Goal: Task Accomplishment & Management: Use online tool/utility

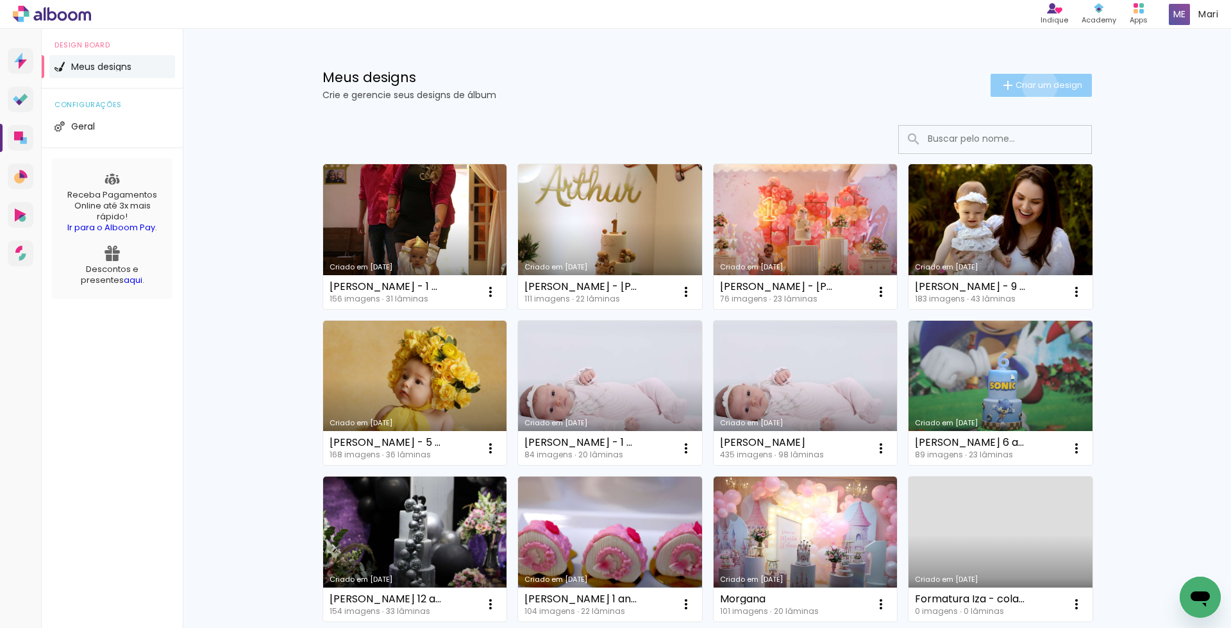
click at [1032, 85] on span "Criar um design" at bounding box center [1049, 85] width 67 height 8
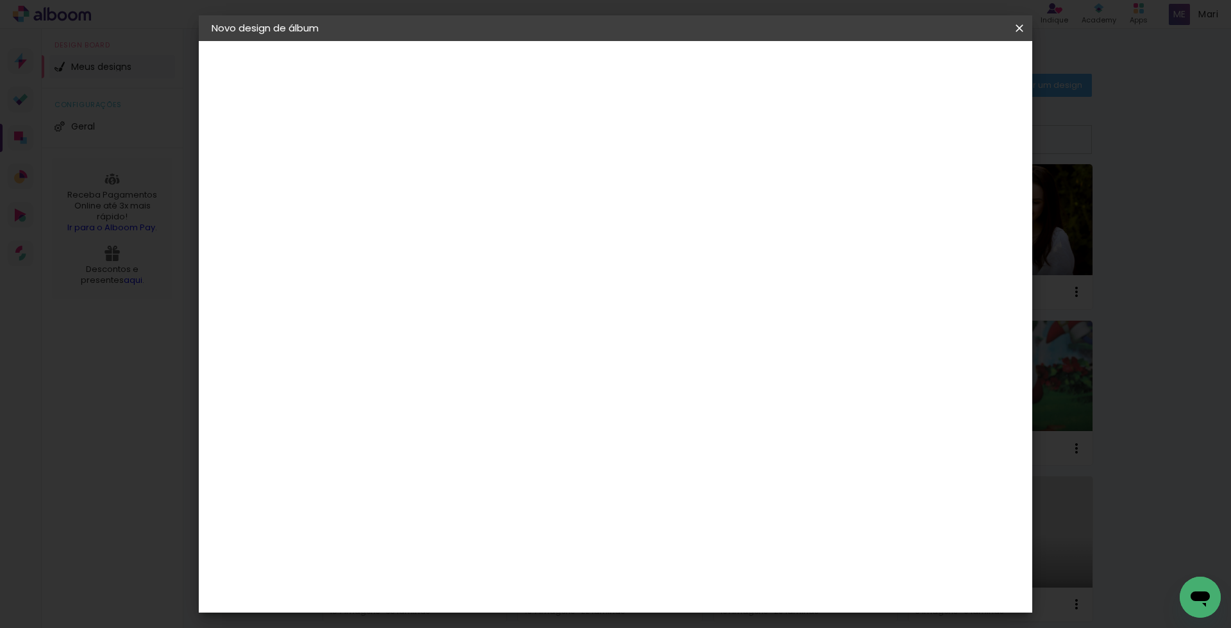
click at [421, 167] on input at bounding box center [421, 172] width 0 height 20
type input "[PERSON_NAME] - Casamento"
type paper-input "[PERSON_NAME] - Casamento"
click at [0, 0] on slot "Avançar" at bounding box center [0, 0] width 0 height 0
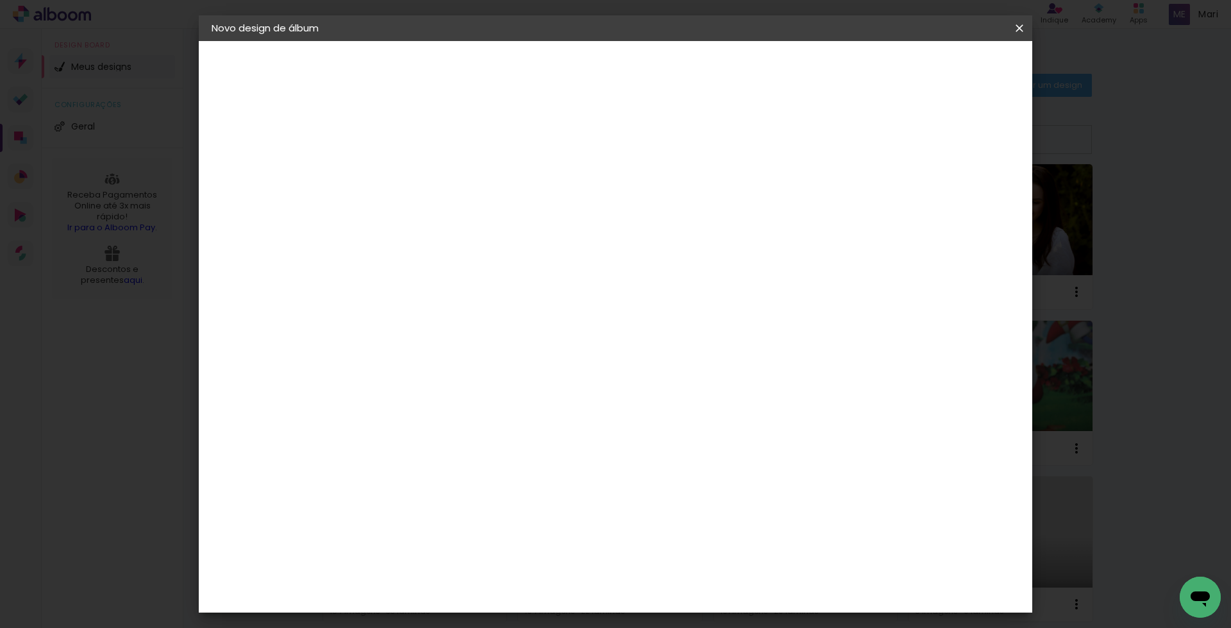
scroll to position [64, 0]
click at [508, 600] on span "25 × 25" at bounding box center [478, 617] width 60 height 34
click at [0, 0] on slot "Avançar" at bounding box center [0, 0] width 0 height 0
drag, startPoint x: 914, startPoint y: 140, endPoint x: 948, endPoint y: 97, distance: 55.3
click at [866, 140] on div at bounding box center [860, 139] width 12 height 12
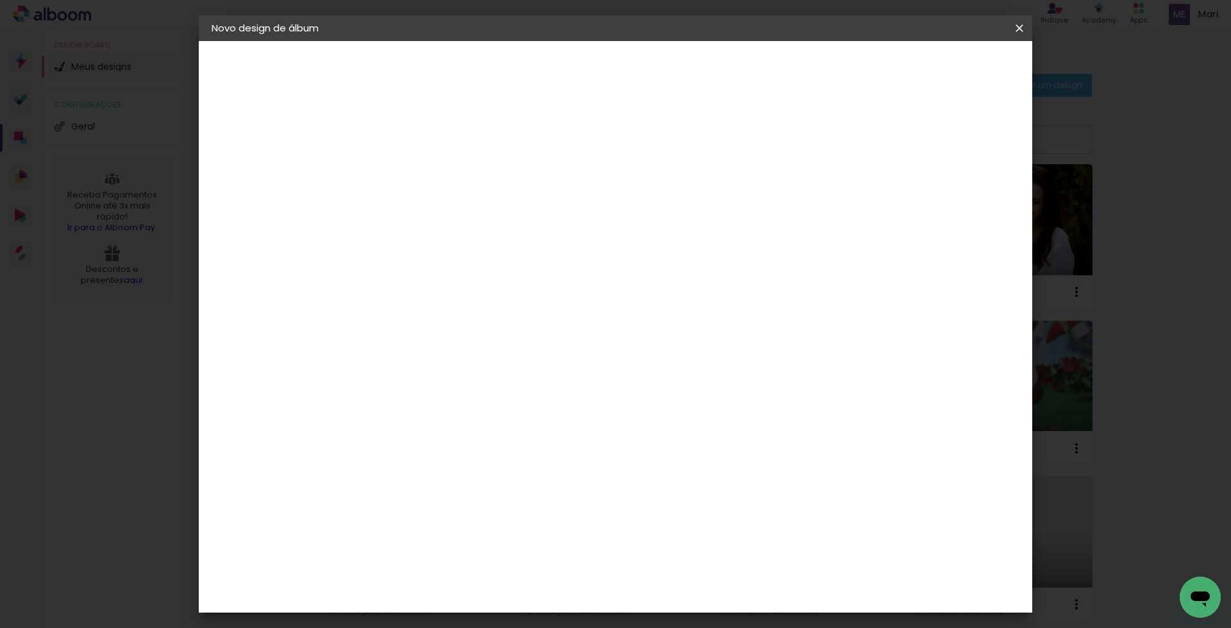
type paper-checkbox "on"
click at [938, 72] on span "Iniciar design" at bounding box center [909, 67] width 58 height 9
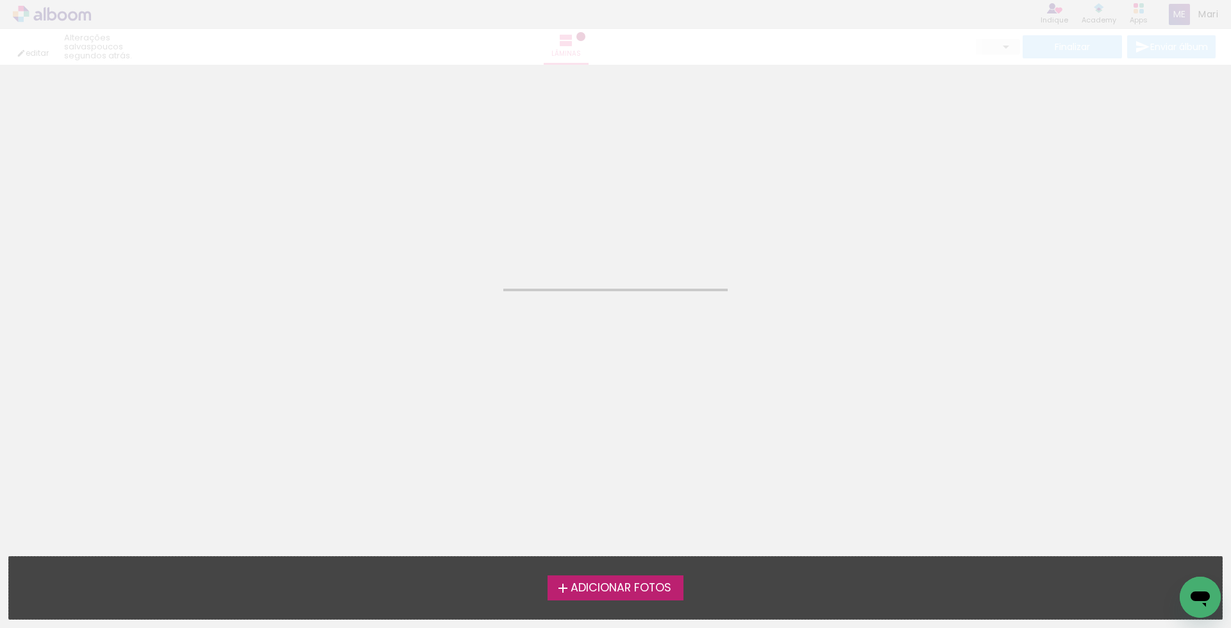
click at [575, 585] on span "Adicionar Fotos" at bounding box center [621, 588] width 101 height 12
click at [0, 0] on input "file" at bounding box center [0, 0] width 0 height 0
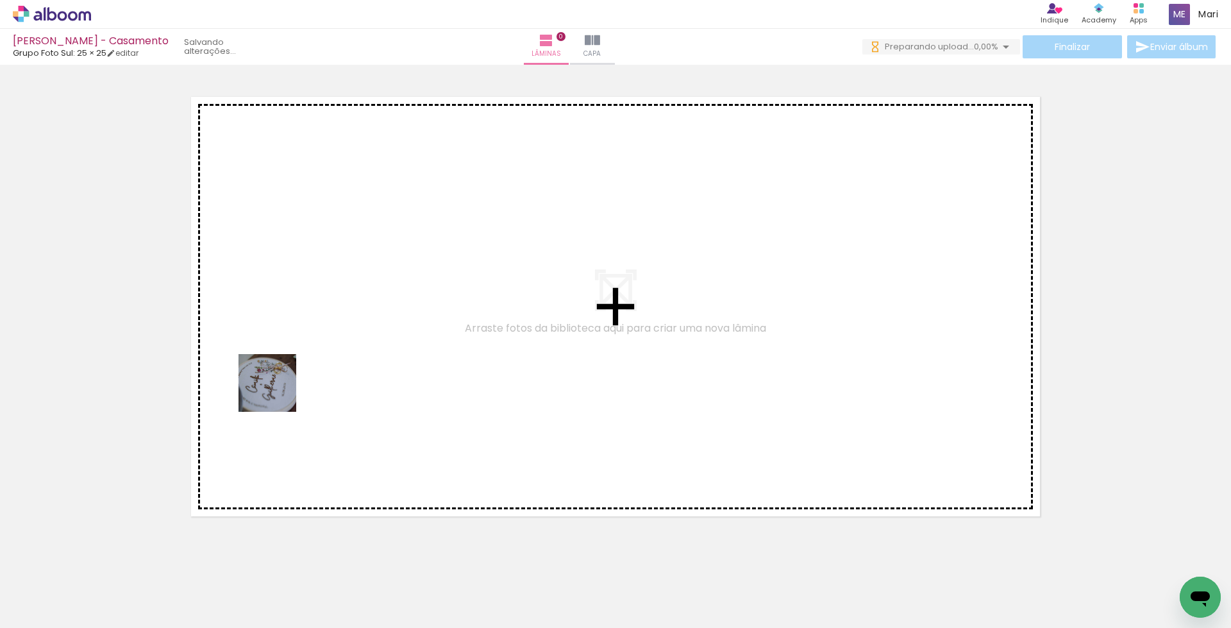
drag, startPoint x: 147, startPoint y: 586, endPoint x: 220, endPoint y: 616, distance: 78.8
click at [278, 391] on quentale-workspace at bounding box center [615, 314] width 1231 height 628
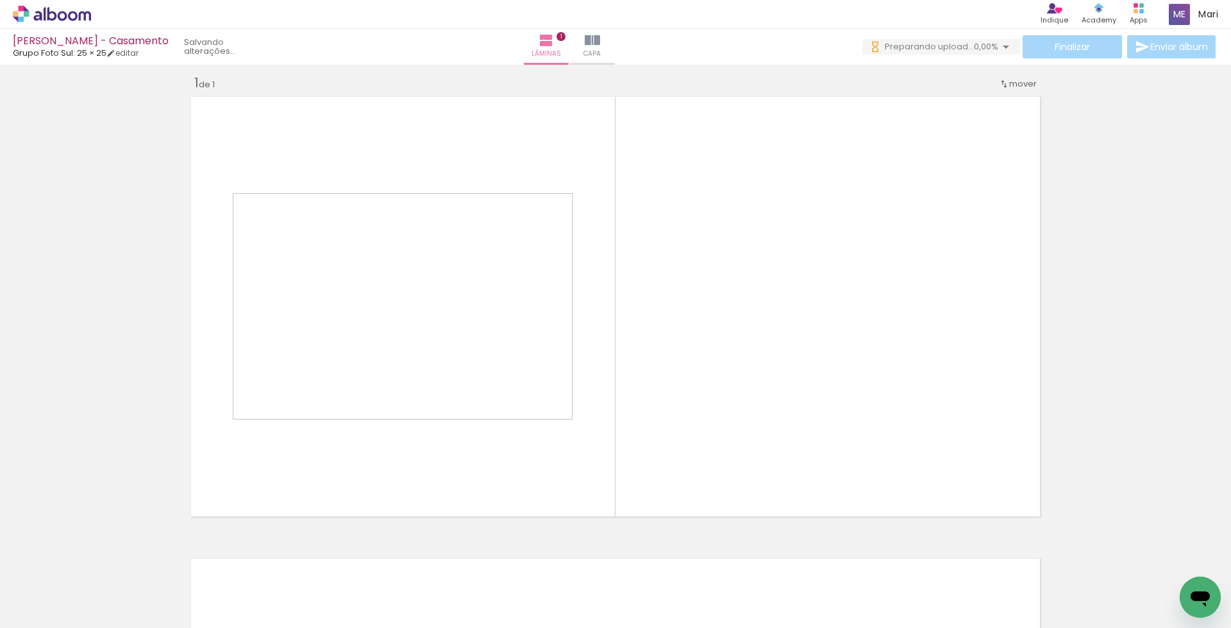
scroll to position [10, 0]
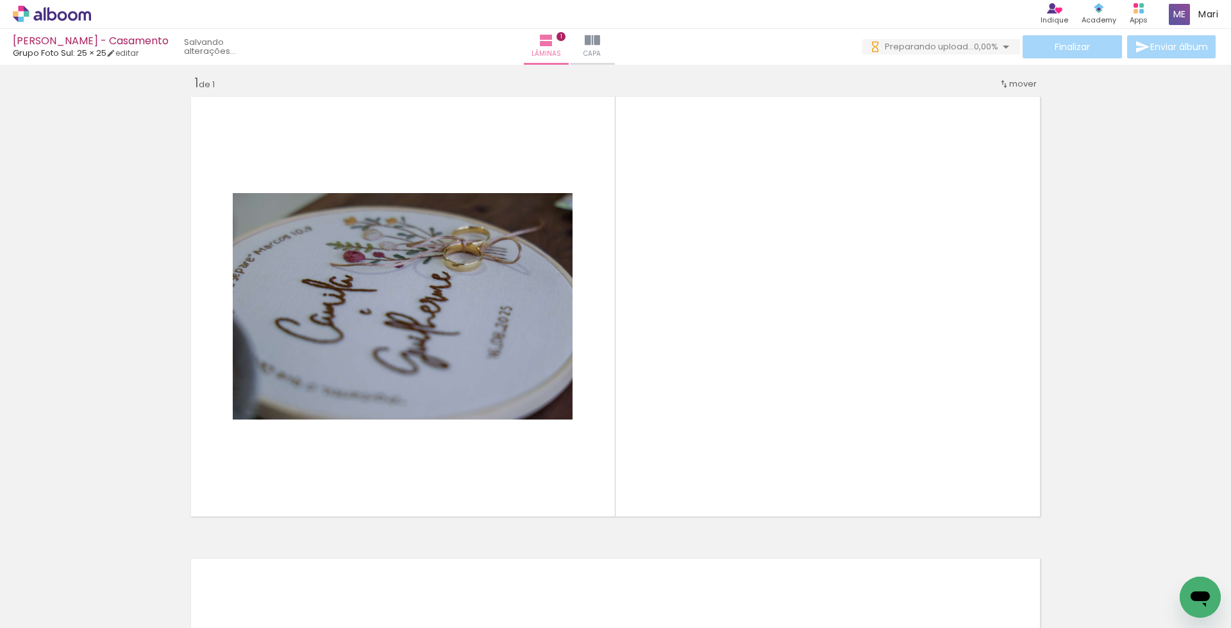
drag, startPoint x: 278, startPoint y: 424, endPoint x: 276, endPoint y: 593, distance: 169.3
click at [290, 388] on quentale-workspace at bounding box center [615, 314] width 1231 height 628
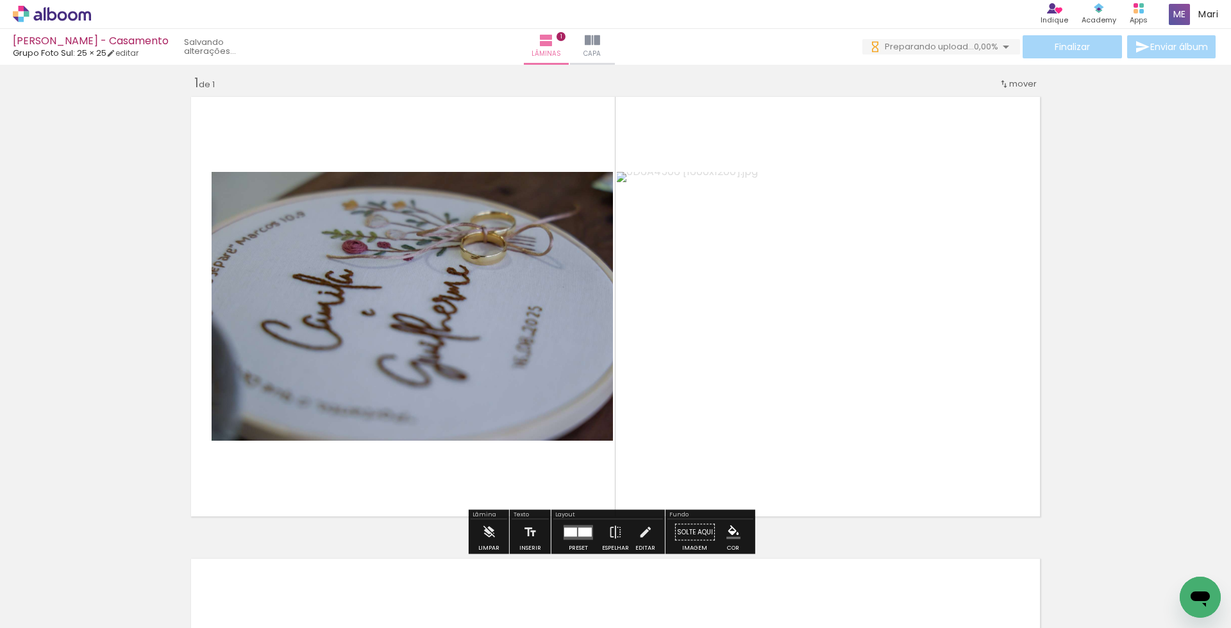
drag, startPoint x: 308, startPoint y: 465, endPoint x: 334, endPoint y: 573, distance: 110.3
click at [324, 405] on quentale-workspace at bounding box center [615, 314] width 1231 height 628
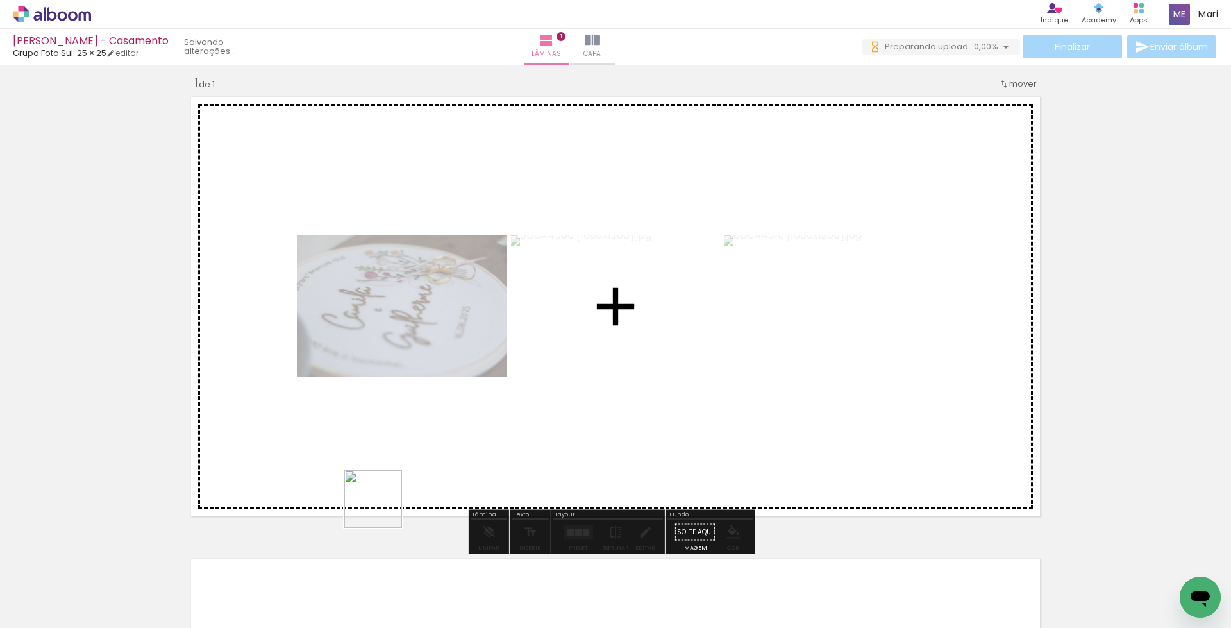
drag, startPoint x: 365, startPoint y: 571, endPoint x: 421, endPoint y: 582, distance: 56.7
click at [396, 419] on quentale-workspace at bounding box center [615, 314] width 1231 height 628
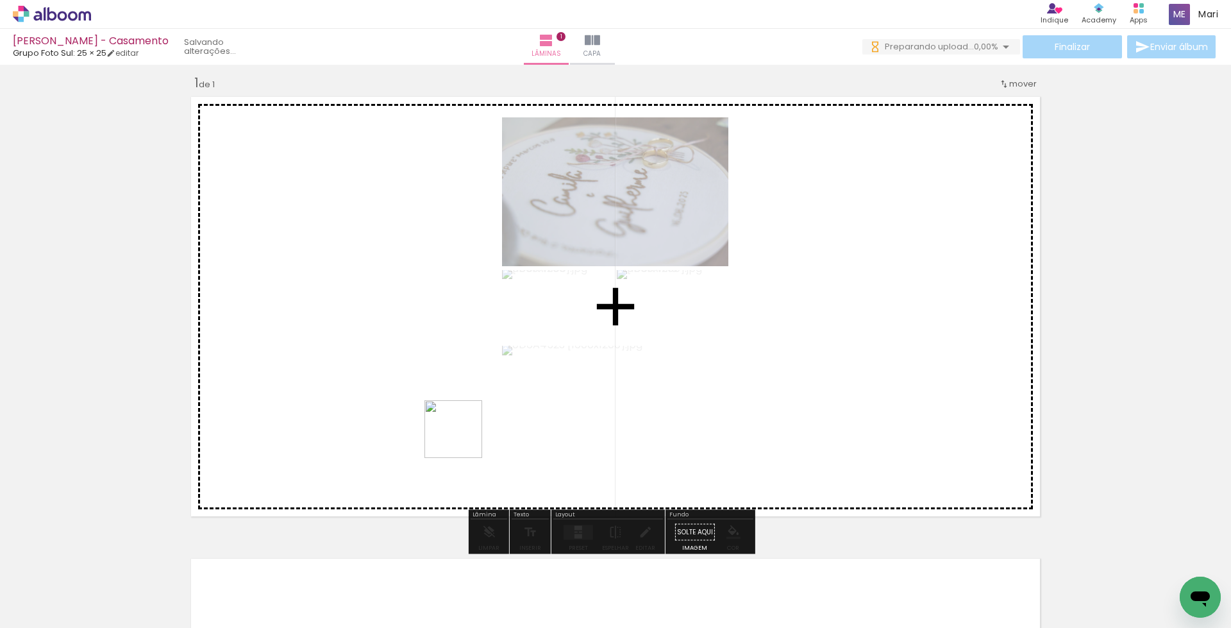
drag, startPoint x: 463, startPoint y: 439, endPoint x: 483, endPoint y: 584, distance: 146.9
click at [466, 414] on quentale-workspace at bounding box center [615, 314] width 1231 height 628
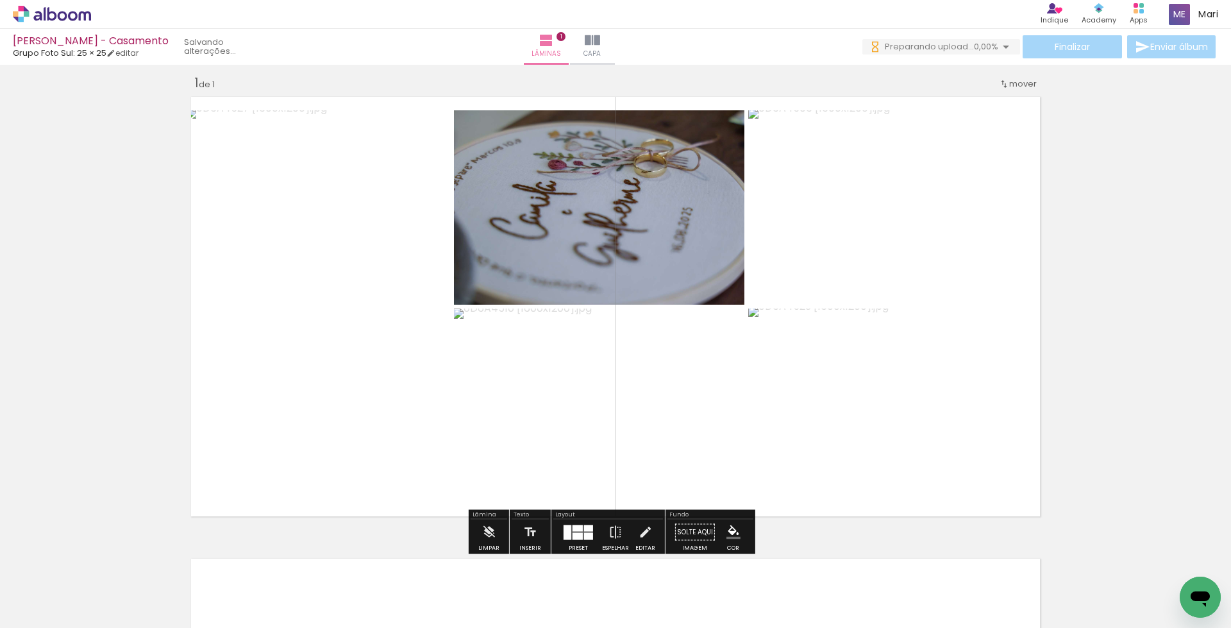
drag, startPoint x: 528, startPoint y: 411, endPoint x: 567, endPoint y: 560, distance: 153.8
click at [530, 401] on quentale-workspace at bounding box center [615, 314] width 1231 height 628
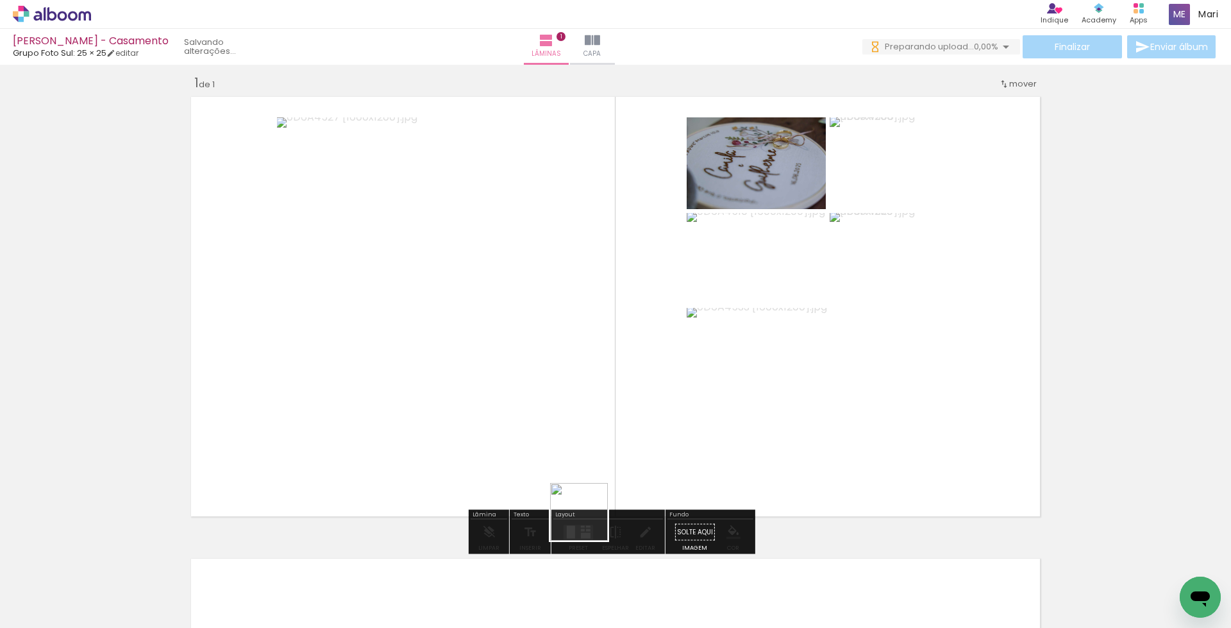
drag, startPoint x: 578, startPoint y: 583, endPoint x: 628, endPoint y: 592, distance: 50.2
click at [591, 435] on quentale-workspace at bounding box center [615, 314] width 1231 height 628
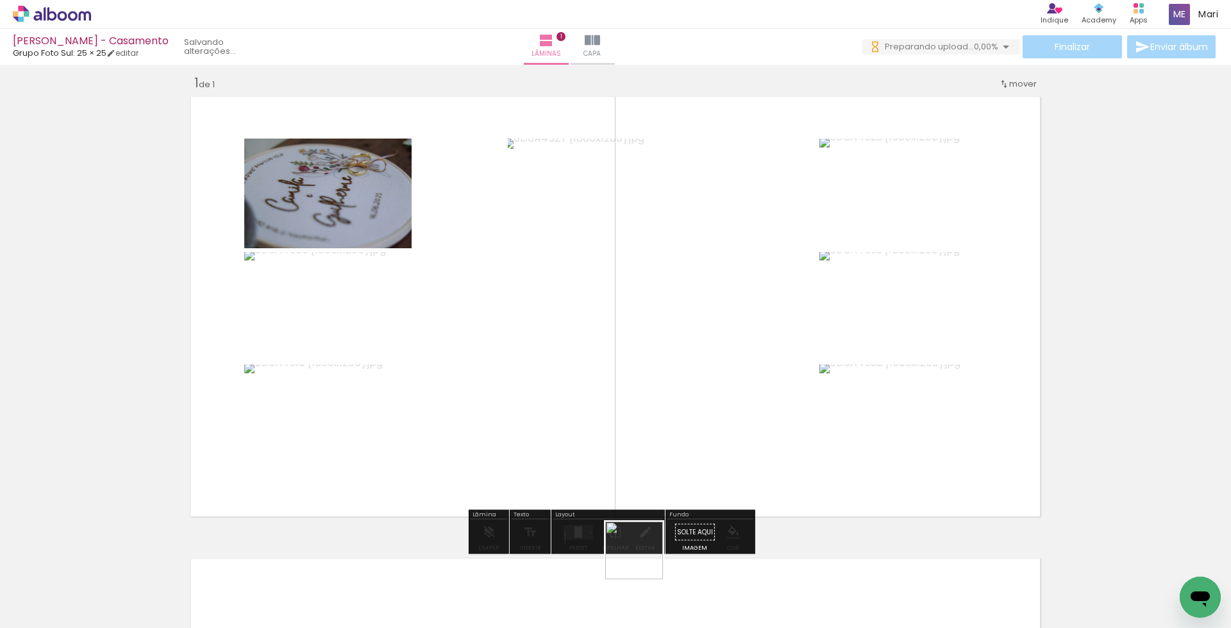
drag, startPoint x: 644, startPoint y: 560, endPoint x: 648, endPoint y: 426, distance: 133.4
click at [648, 427] on quentale-workspace at bounding box center [615, 314] width 1231 height 628
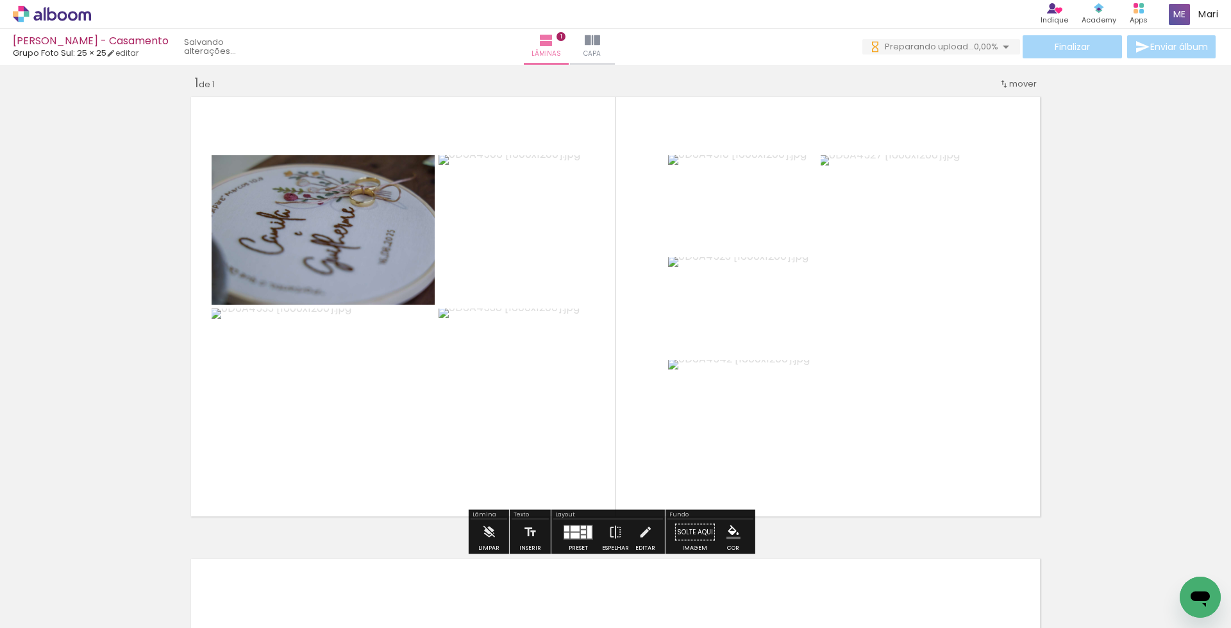
scroll to position [0, 0]
click at [575, 530] on div at bounding box center [575, 528] width 9 height 6
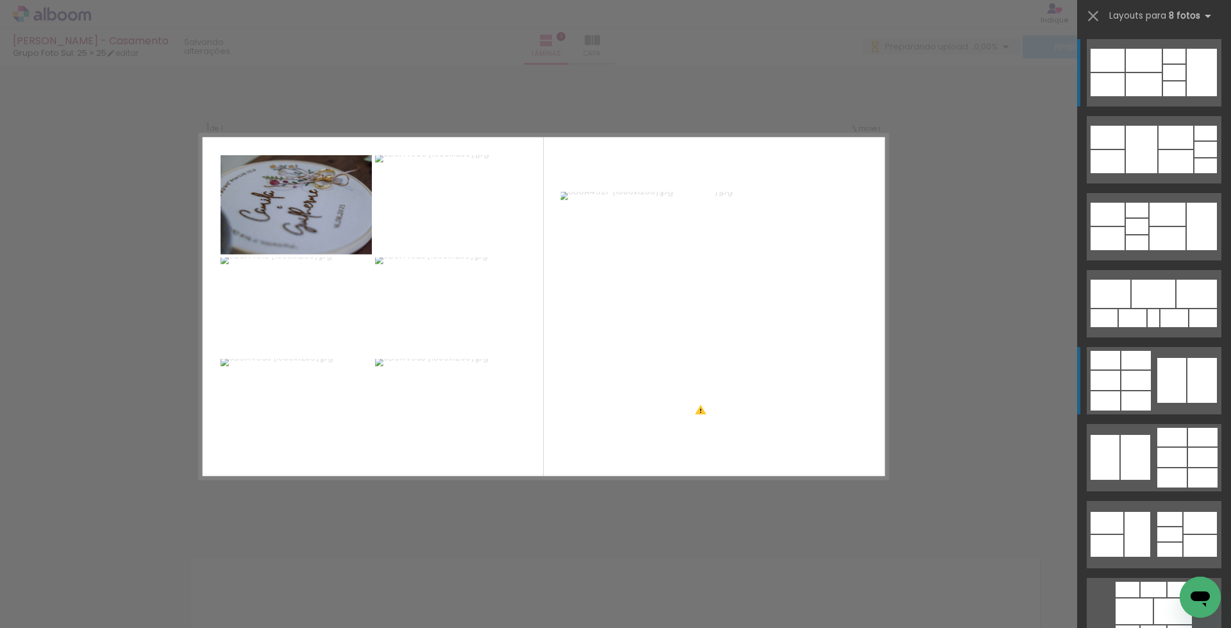
click at [1186, 96] on div at bounding box center [1174, 88] width 22 height 15
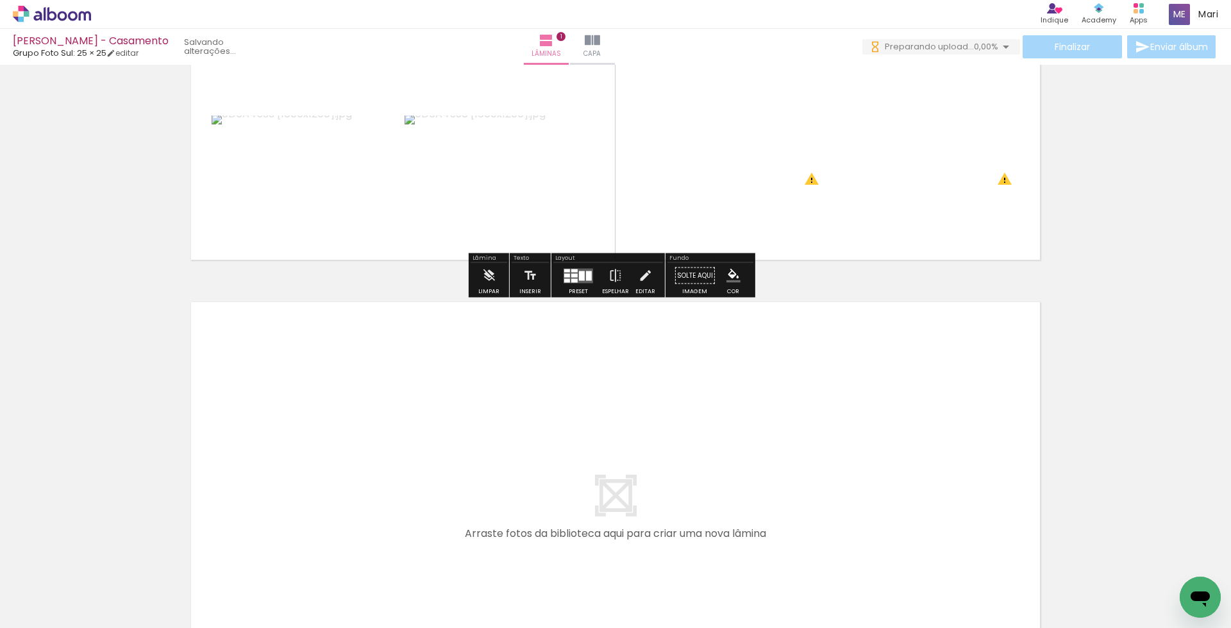
scroll to position [395, 0]
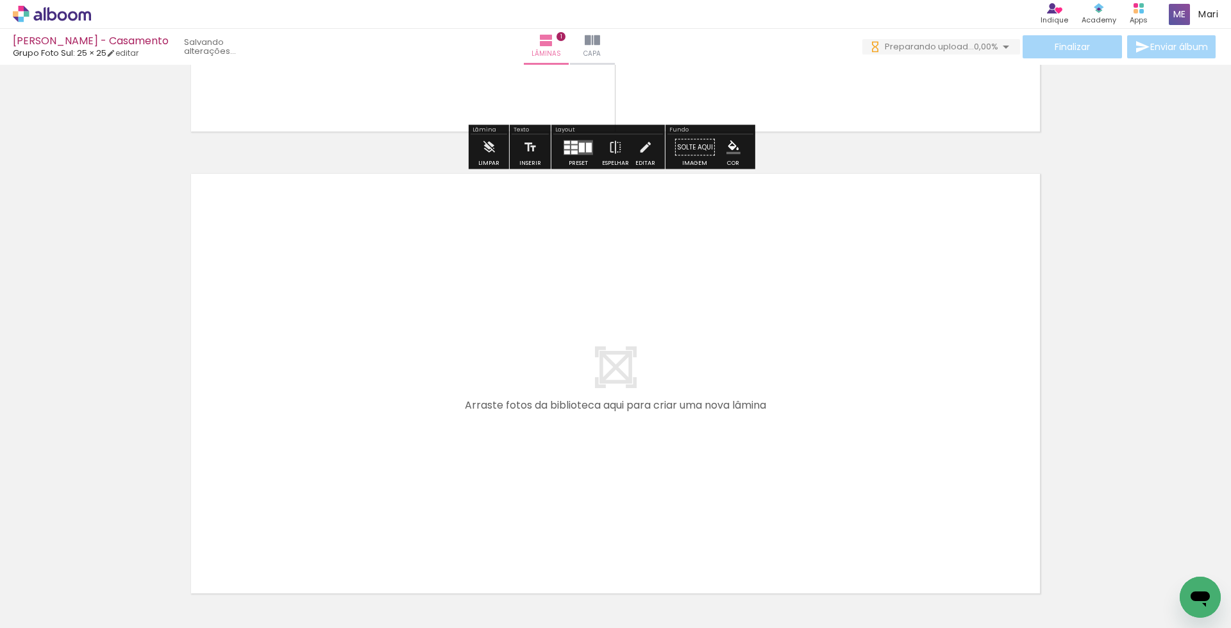
drag, startPoint x: 686, startPoint y: 487, endPoint x: 652, endPoint y: 351, distance: 139.5
click at [652, 351] on quentale-workspace at bounding box center [615, 314] width 1231 height 628
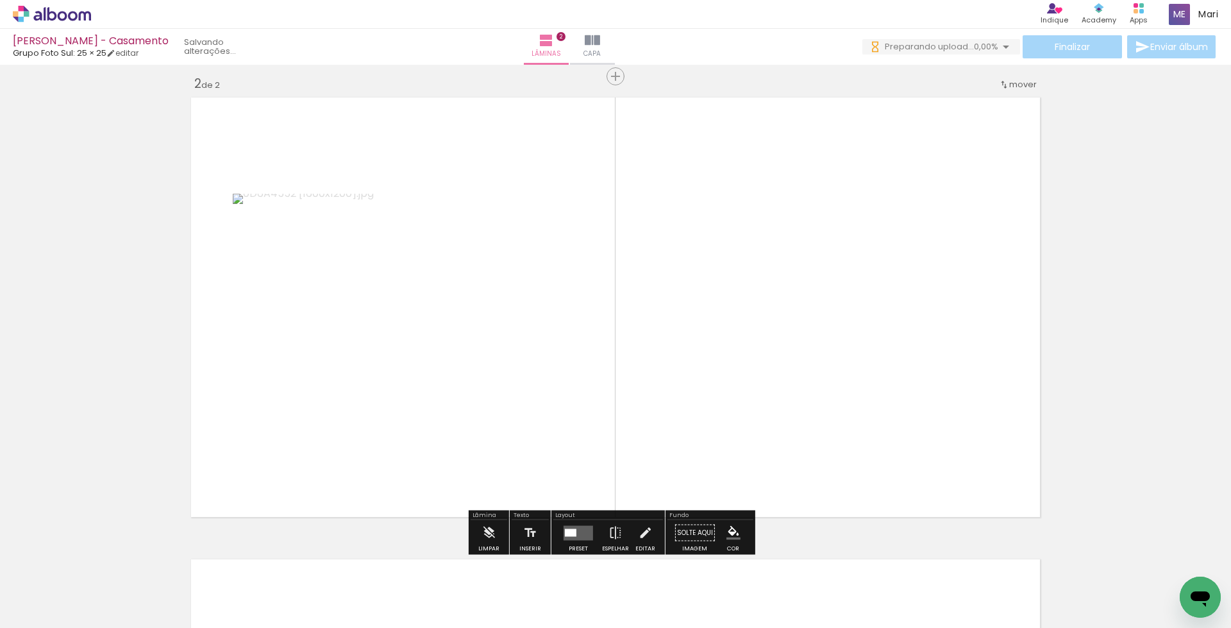
scroll to position [472, 0]
drag, startPoint x: 782, startPoint y: 516, endPoint x: 867, endPoint y: 624, distance: 137.9
click at [768, 394] on quentale-workspace at bounding box center [615, 314] width 1231 height 628
drag, startPoint x: 862, startPoint y: 569, endPoint x: 911, endPoint y: 581, distance: 50.9
click at [839, 400] on quentale-workspace at bounding box center [615, 314] width 1231 height 628
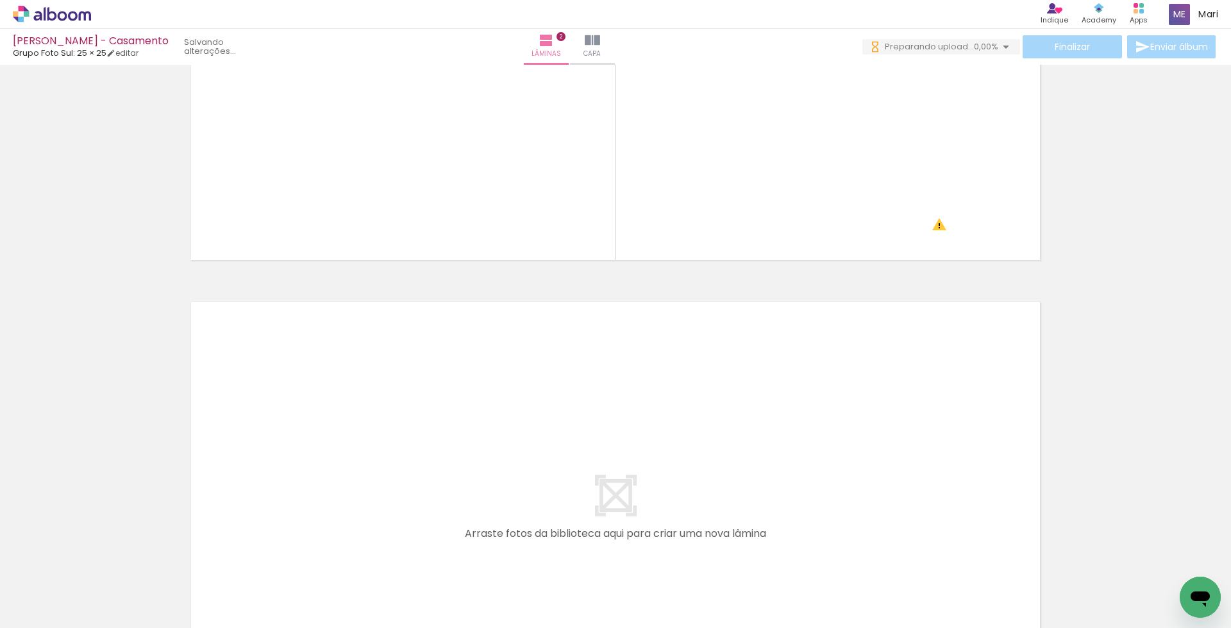
scroll to position [0, 0]
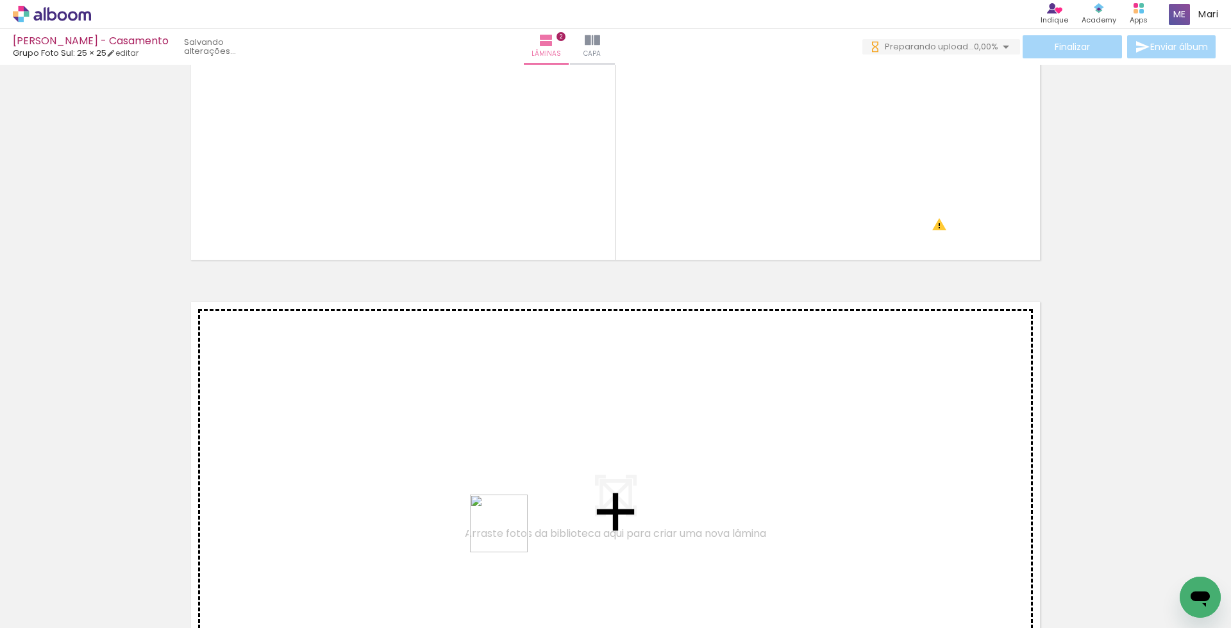
drag, startPoint x: 499, startPoint y: 575, endPoint x: 560, endPoint y: 580, distance: 60.5
click at [510, 437] on quentale-workspace at bounding box center [615, 314] width 1231 height 628
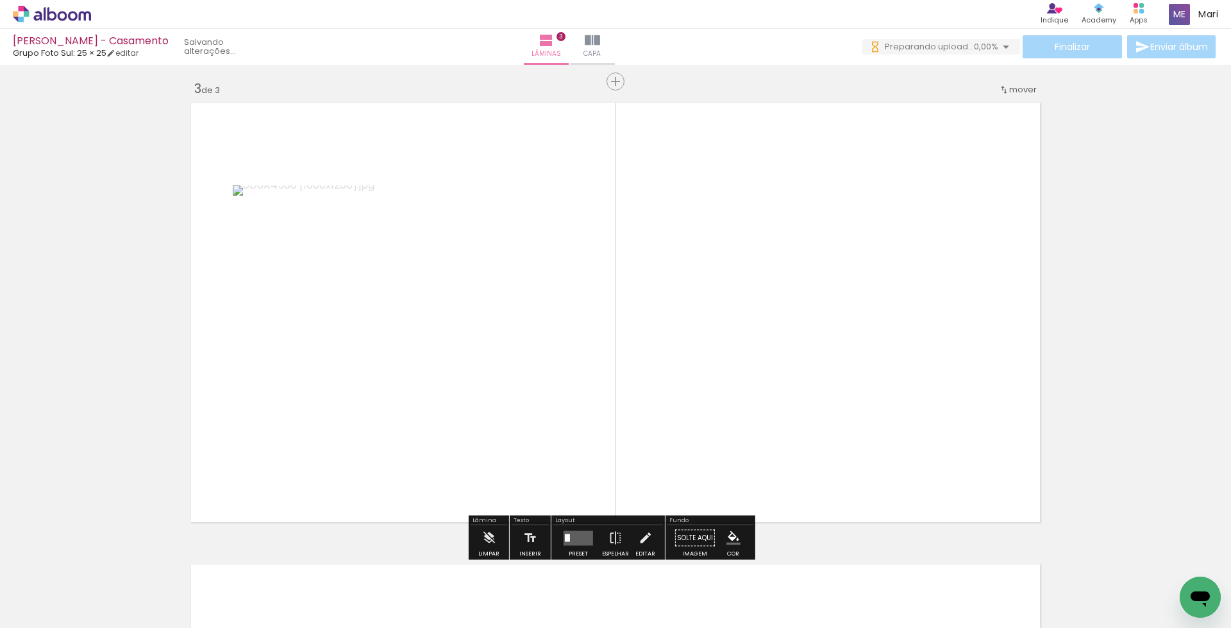
scroll to position [934, 0]
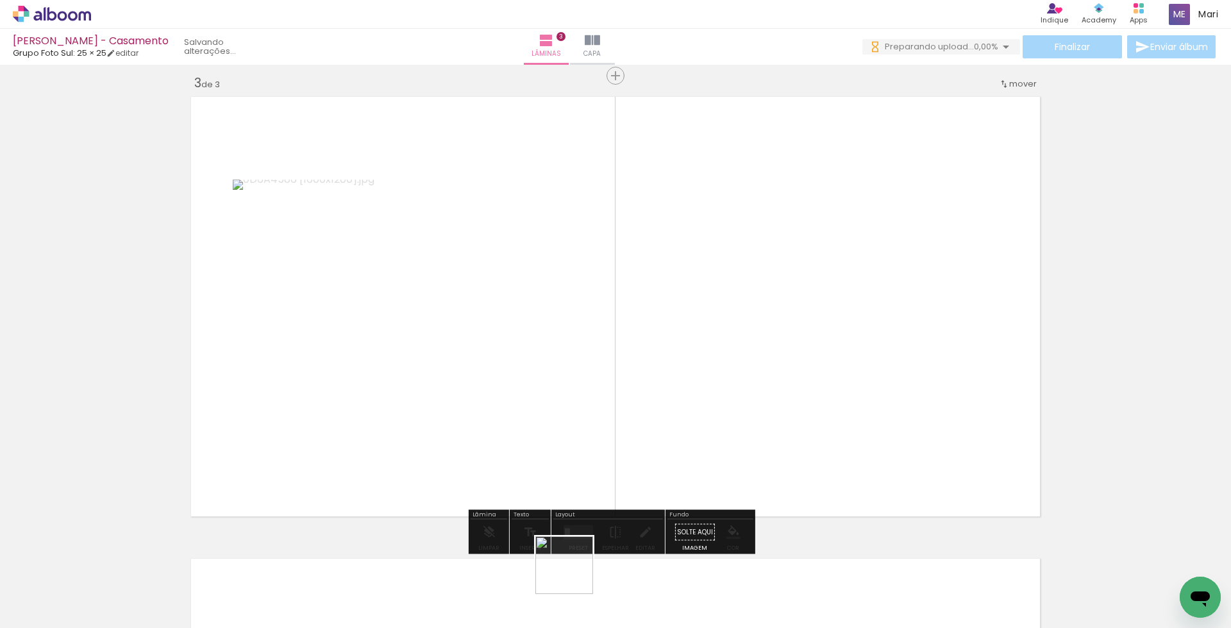
drag, startPoint x: 574, startPoint y: 575, endPoint x: 634, endPoint y: 581, distance: 60.6
click at [607, 351] on quentale-workspace at bounding box center [615, 314] width 1231 height 628
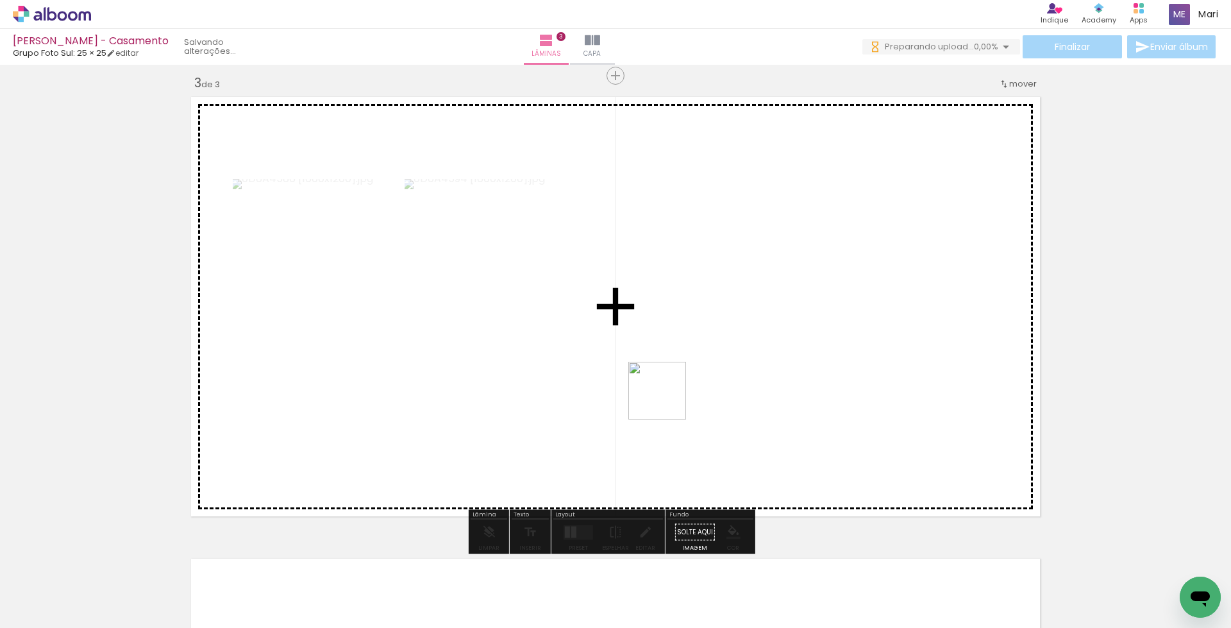
drag, startPoint x: 663, startPoint y: 421, endPoint x: 709, endPoint y: 546, distance: 133.1
click at [670, 379] on quentale-workspace at bounding box center [615, 314] width 1231 height 628
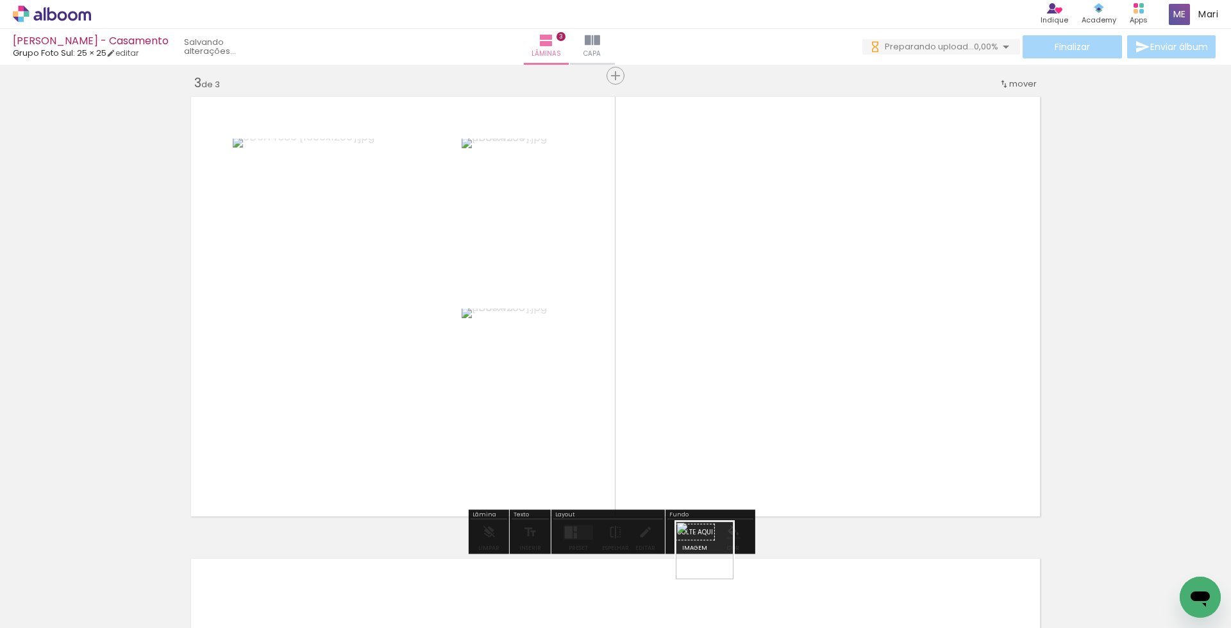
drag, startPoint x: 714, startPoint y: 560, endPoint x: 737, endPoint y: 369, distance: 191.7
click at [737, 369] on quentale-workspace at bounding box center [615, 314] width 1231 height 628
click at [566, 535] on div at bounding box center [570, 531] width 9 height 15
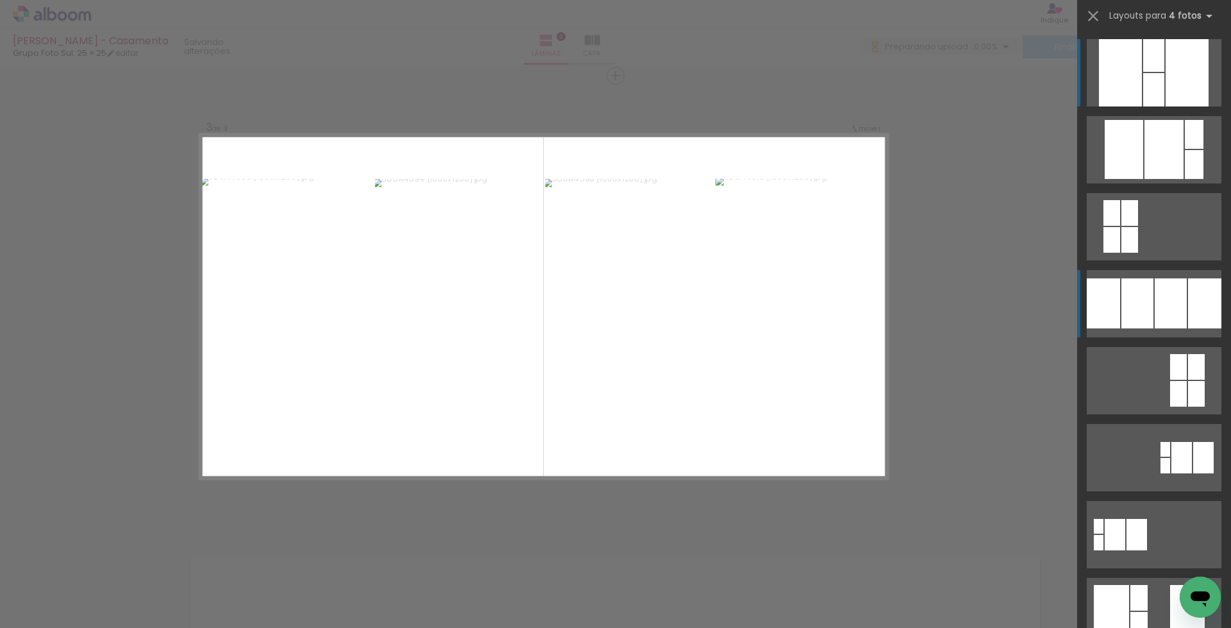
click at [1166, 106] on div at bounding box center [1187, 72] width 43 height 67
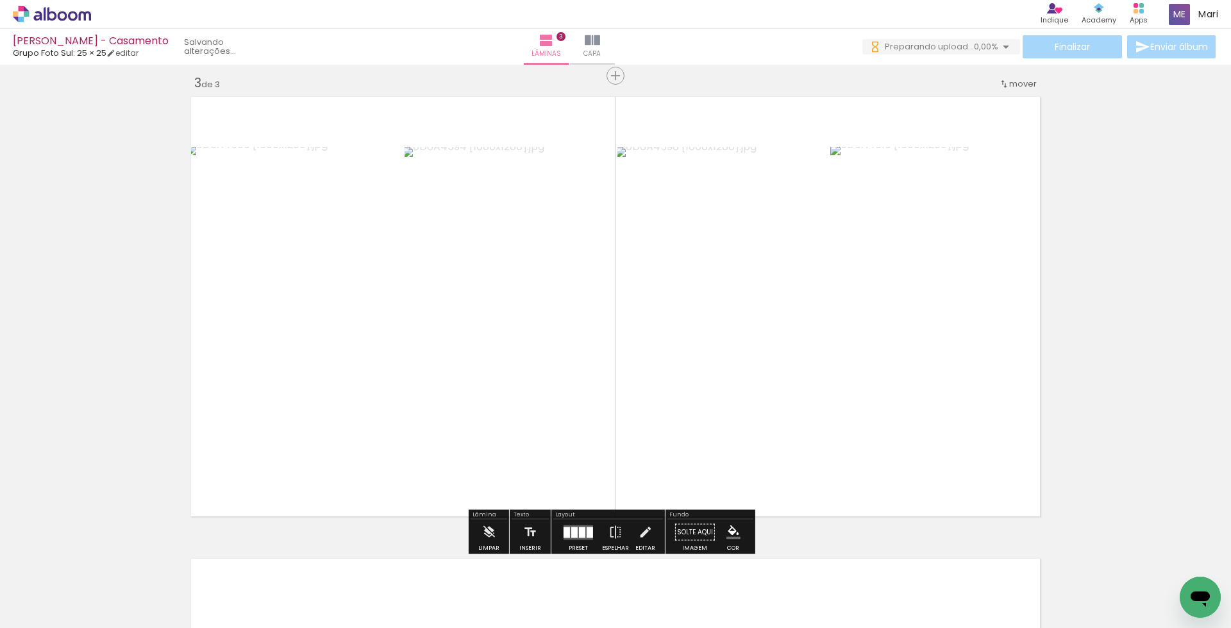
scroll to position [1190, 0]
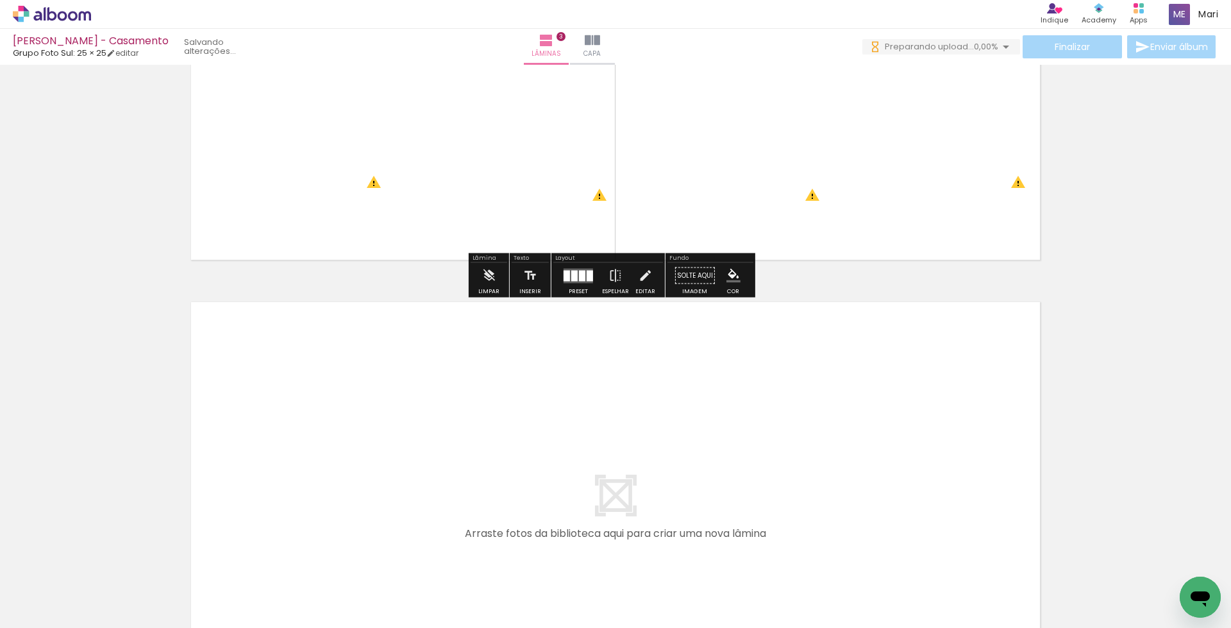
click at [699, 432] on quentale-workspace at bounding box center [615, 314] width 1231 height 628
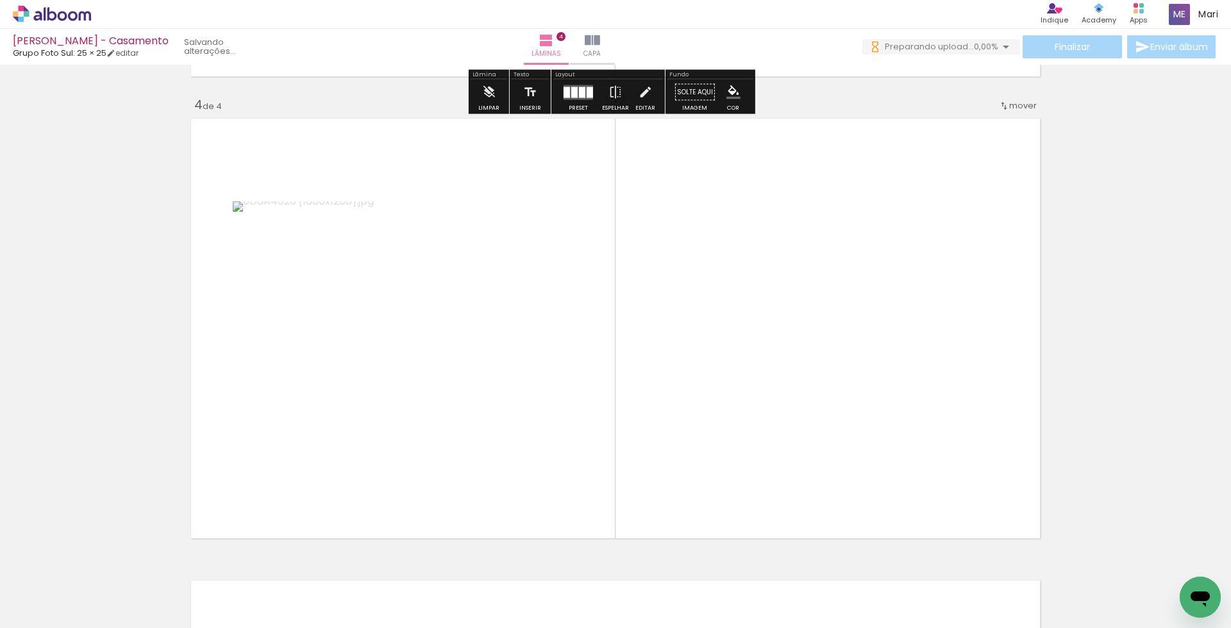
scroll to position [1395, 0]
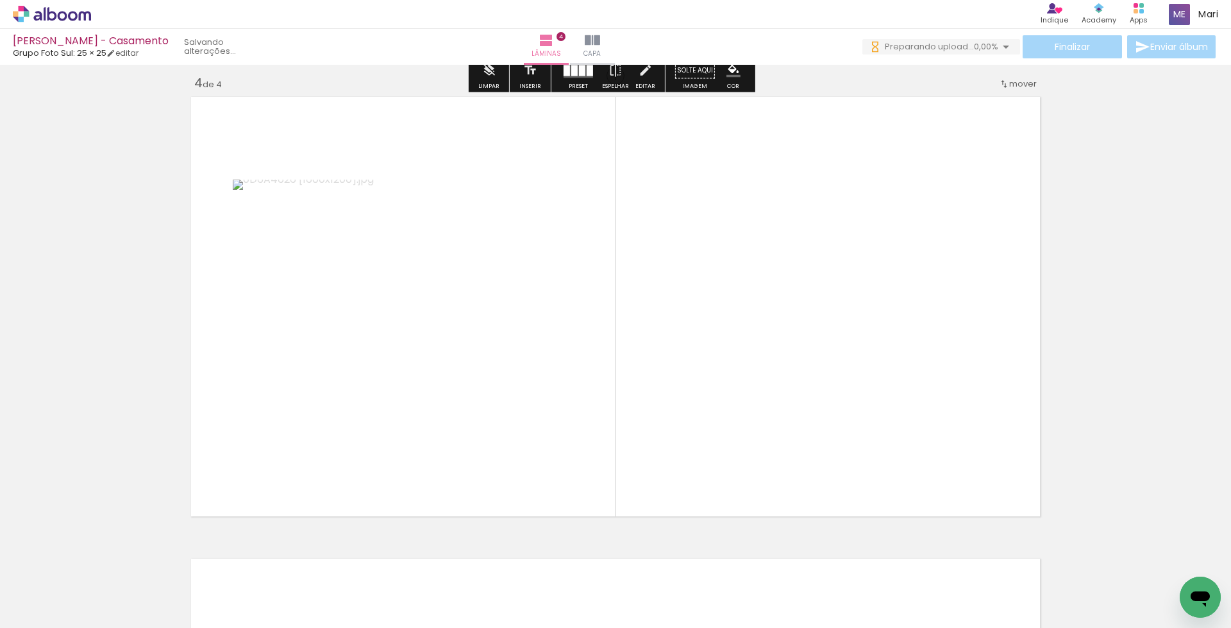
drag, startPoint x: 839, startPoint y: 573, endPoint x: 794, endPoint y: 366, distance: 211.8
click at [794, 366] on quentale-workspace at bounding box center [615, 314] width 1231 height 628
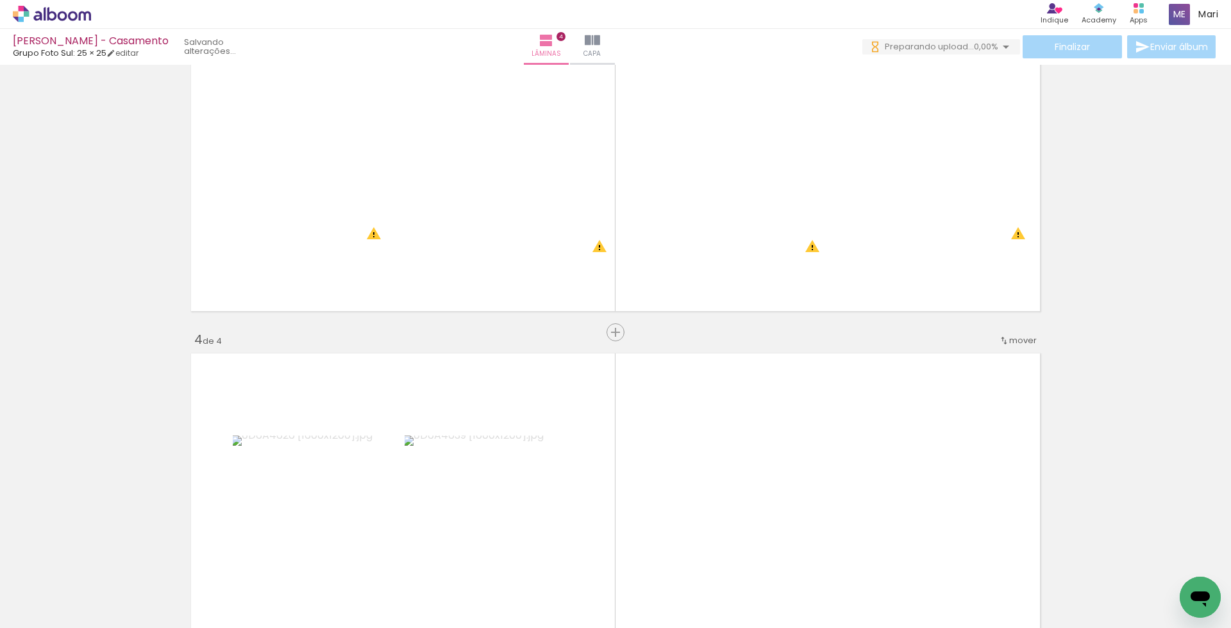
scroll to position [0, 0]
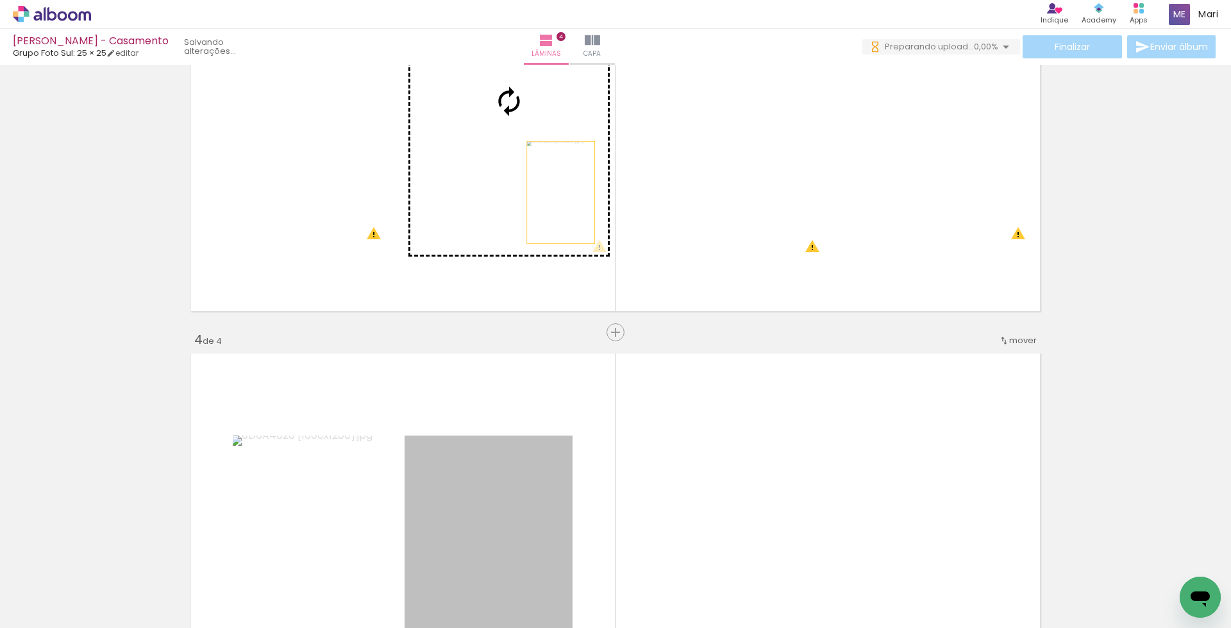
drag, startPoint x: 549, startPoint y: 228, endPoint x: 555, endPoint y: 188, distance: 40.8
click at [555, 187] on div "Inserir lâmina 1 de 4 Inserir lâmina 2 de 4 Inserir lâmina 3 de 4 Inserir lâmin…" at bounding box center [615, 85] width 1231 height 2309
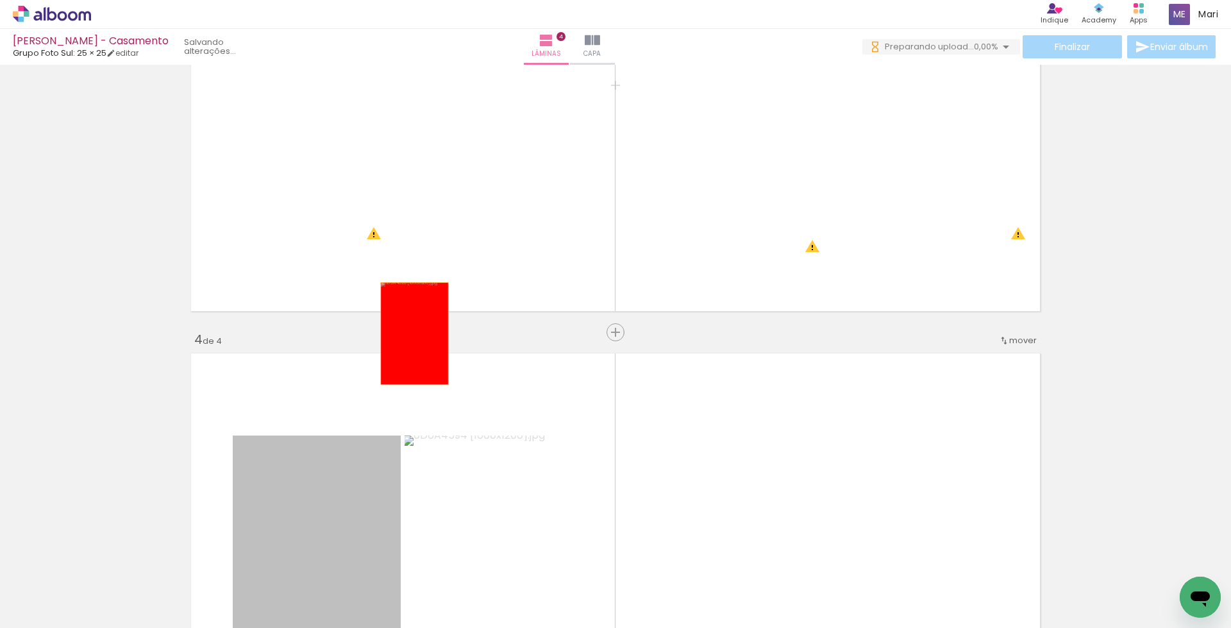
drag, startPoint x: 409, startPoint y: 333, endPoint x: 433, endPoint y: 202, distance: 133.7
click at [433, 176] on div "Inserir lâmina 1 de 4 Inserir lâmina 2 de 4 Inserir lâmina 3 de 4 Inserir lâmin…" at bounding box center [615, 85] width 1231 height 2309
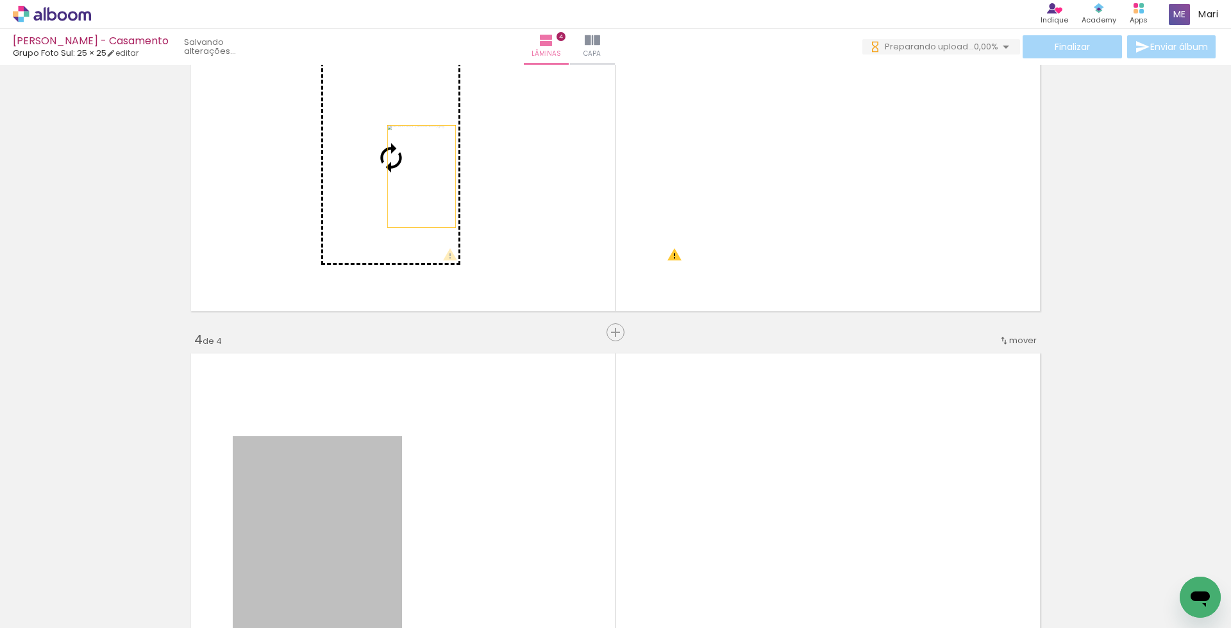
drag, startPoint x: 382, startPoint y: 464, endPoint x: 416, endPoint y: 146, distance: 319.9
click at [416, 145] on div "Inserir lâmina 1 de 4 Inserir lâmina 2 de 4 Inserir lâmina 3 de 4 Inserir lâmin…" at bounding box center [615, 85] width 1231 height 2309
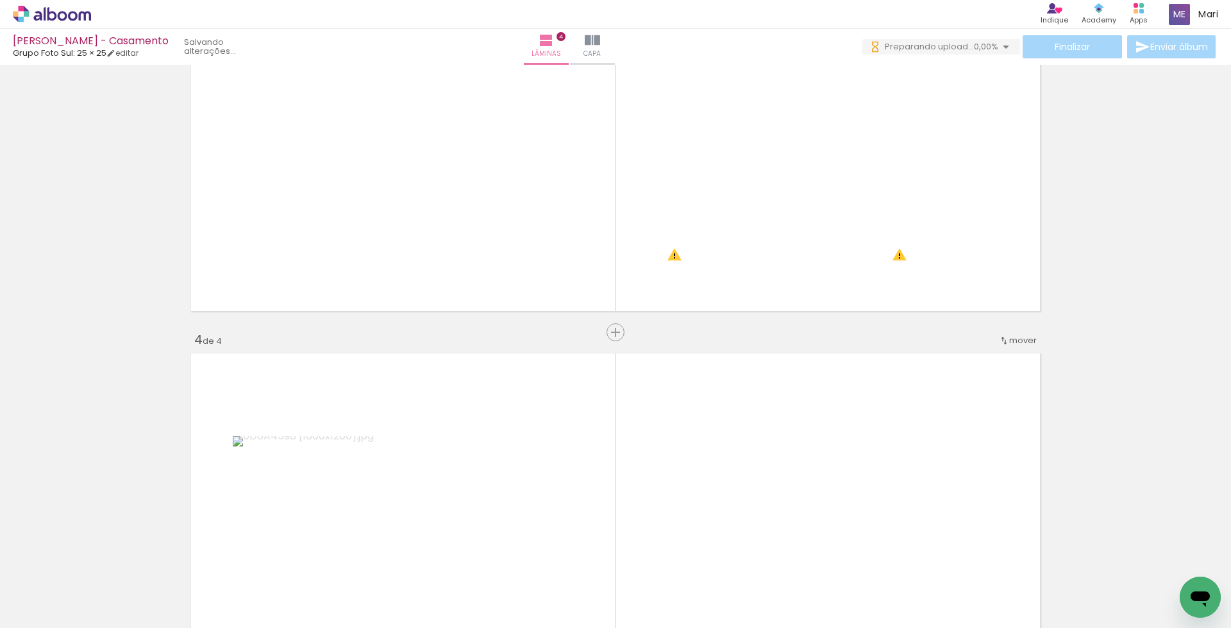
click at [317, 474] on quentale-photo at bounding box center [317, 563] width 169 height 254
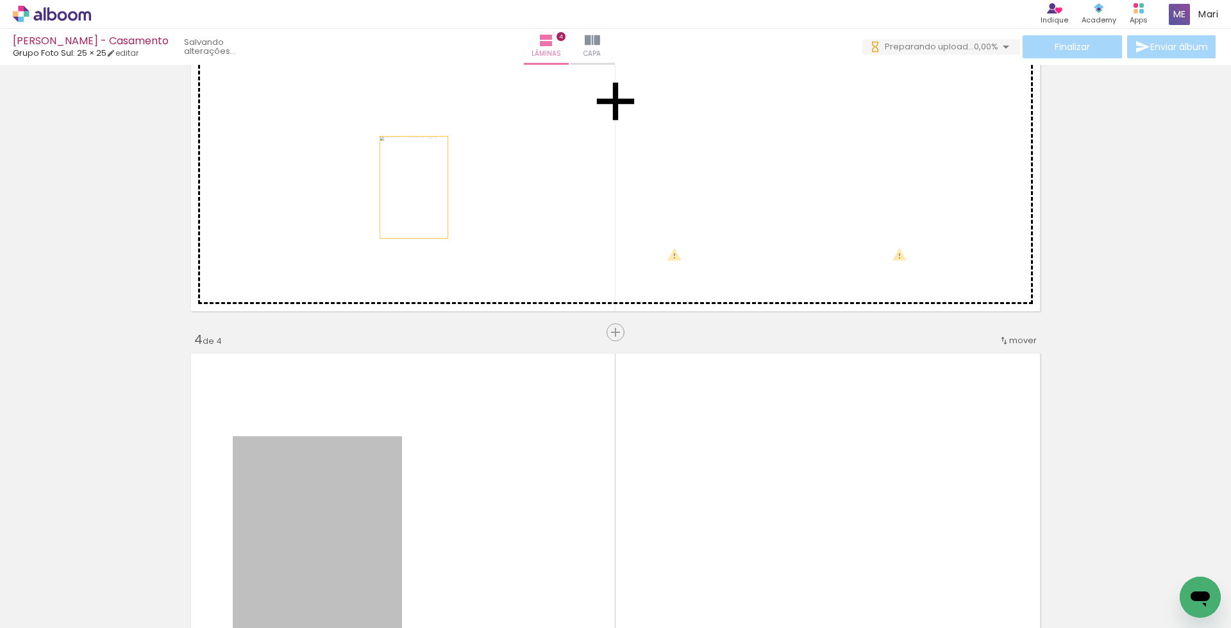
drag, startPoint x: 344, startPoint y: 433, endPoint x: 415, endPoint y: 175, distance: 267.8
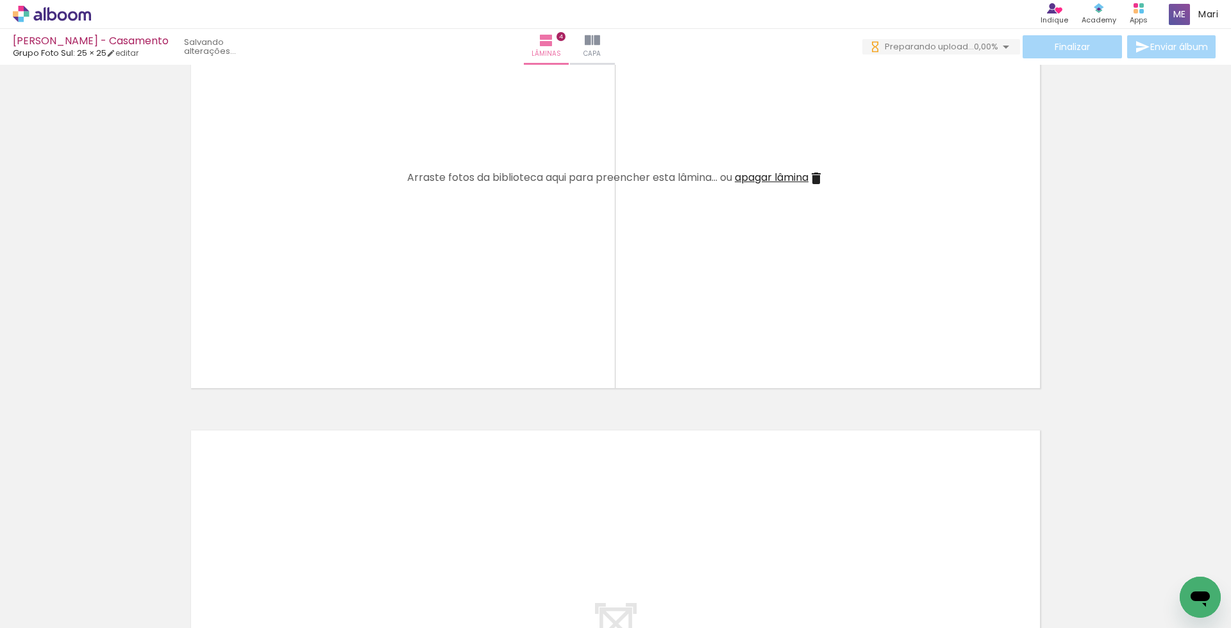
scroll to position [1395, 0]
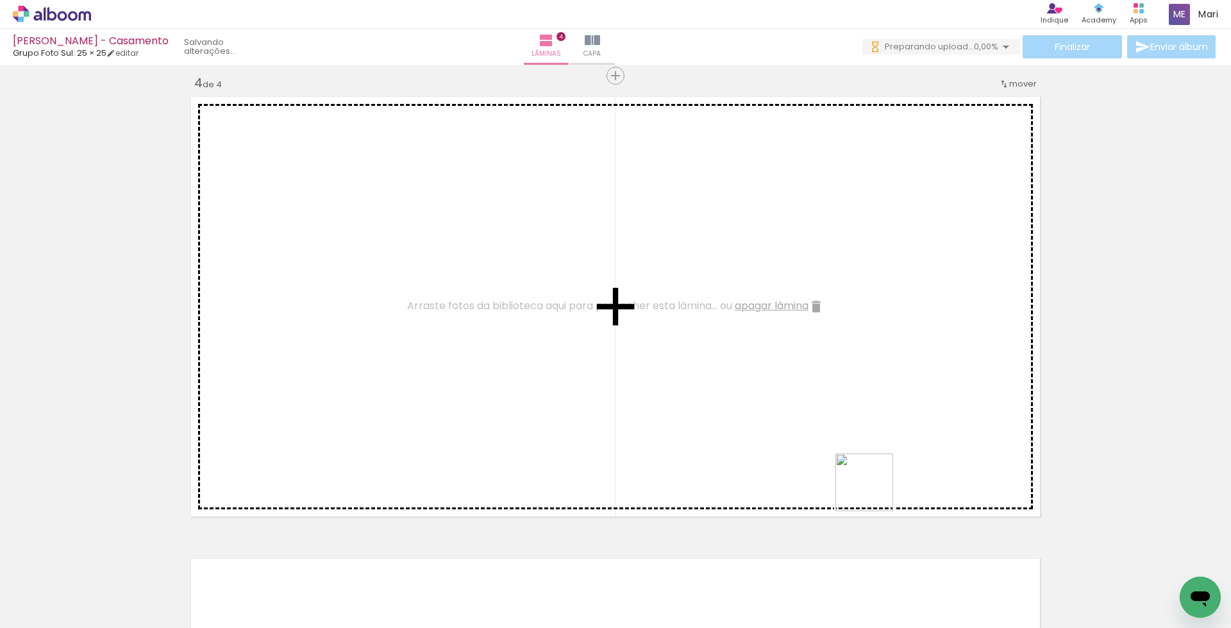
drag, startPoint x: 918, startPoint y: 572, endPoint x: 973, endPoint y: 597, distance: 60.5
click at [814, 409] on quentale-workspace at bounding box center [615, 314] width 1231 height 628
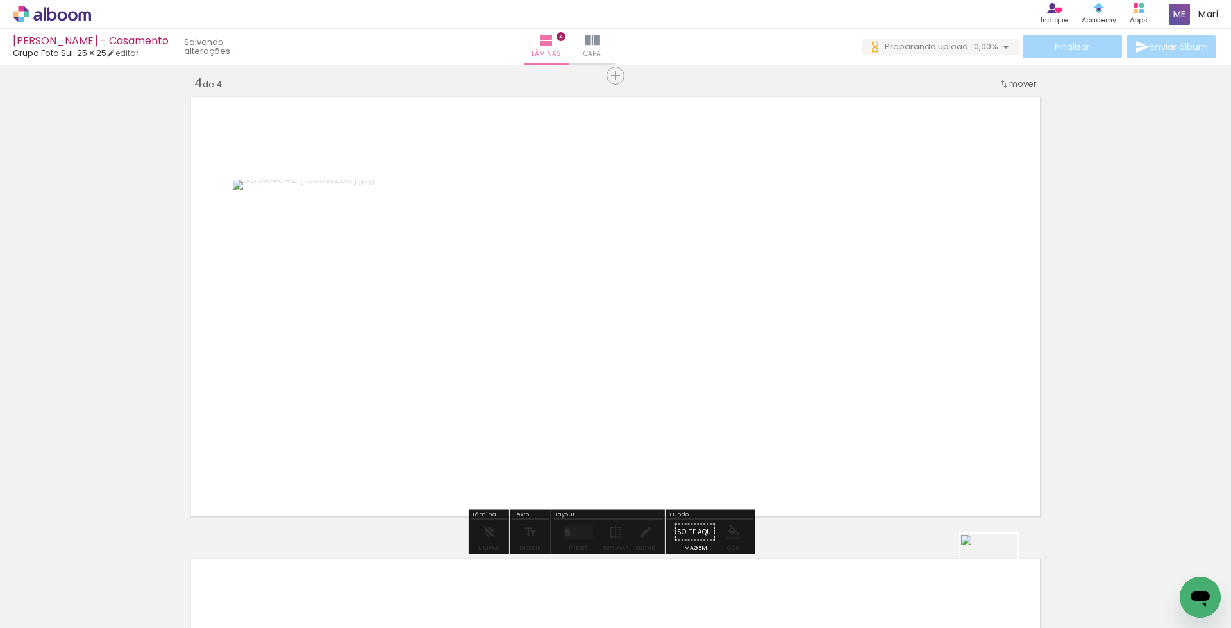
drag, startPoint x: 998, startPoint y: 572, endPoint x: 1033, endPoint y: 563, distance: 35.8
click at [921, 392] on quentale-workspace at bounding box center [615, 314] width 1231 height 628
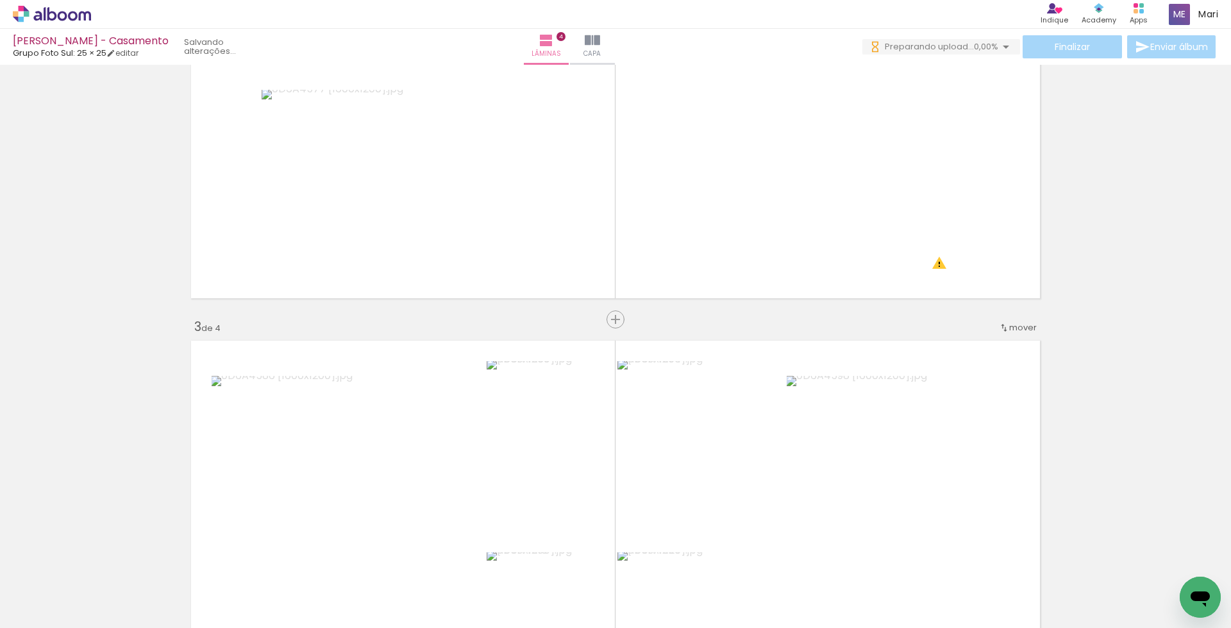
scroll to position [754, 0]
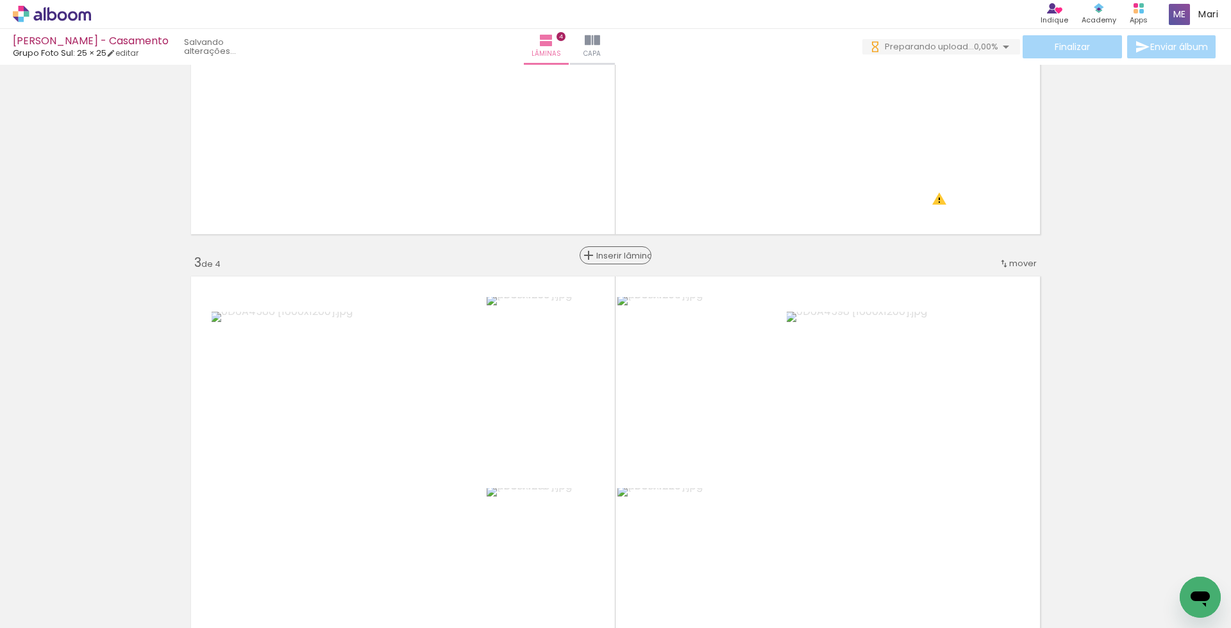
click at [612, 254] on span "Inserir lâmina" at bounding box center [621, 255] width 50 height 8
